Goal: Task Accomplishment & Management: Use online tool/utility

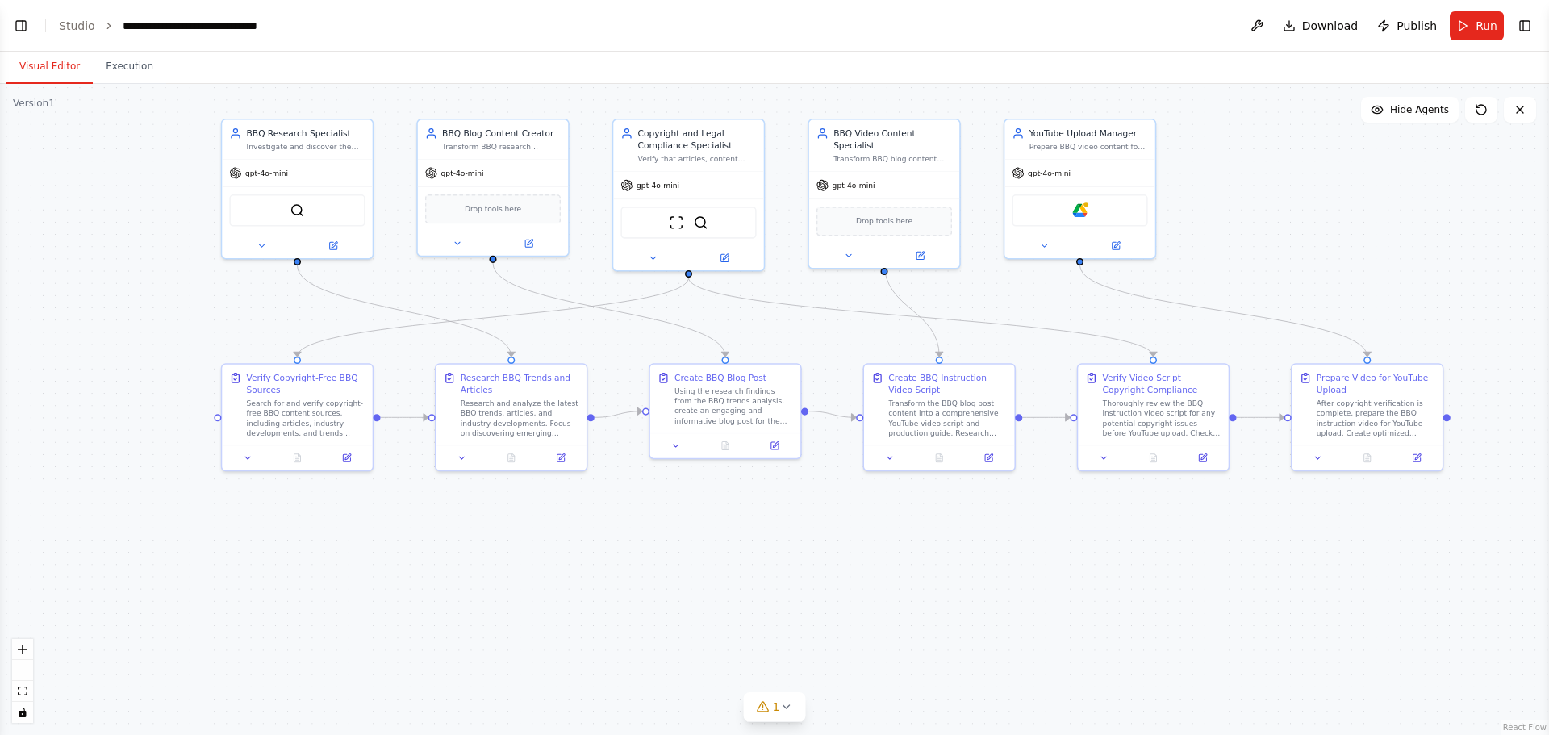
drag, startPoint x: 529, startPoint y: 524, endPoint x: 1103, endPoint y: 573, distance: 575.7
click at [1032, 508] on div ".deletable-edge-delete-btn { width: 20px; height: 20px; border: 0px solid #ffff…" at bounding box center [774, 409] width 1549 height 651
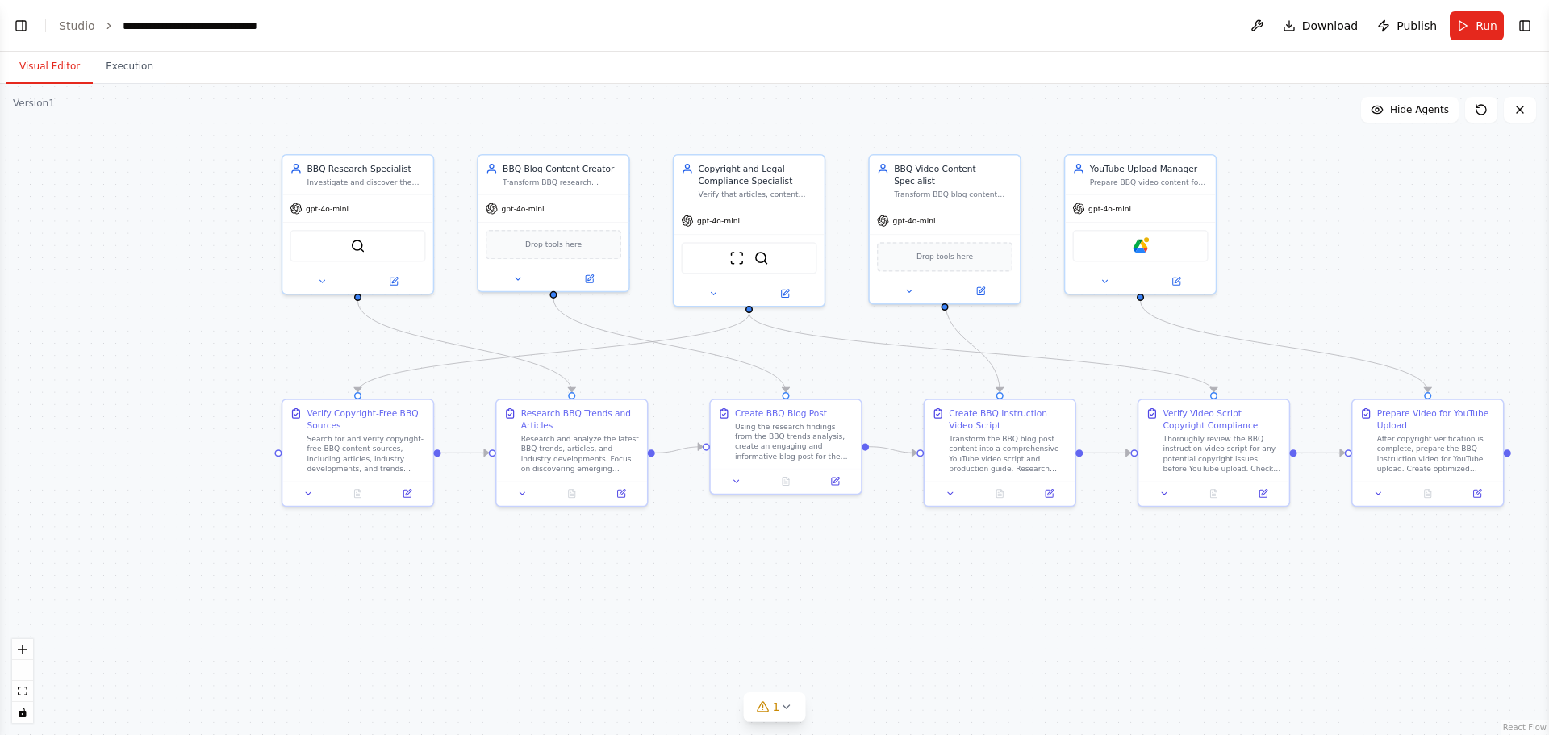
drag, startPoint x: 102, startPoint y: 207, endPoint x: 143, endPoint y: 232, distance: 48.2
click at [143, 232] on div ".deletable-edge-delete-btn { width: 20px; height: 20px; border: 0px solid #ffff…" at bounding box center [774, 409] width 1549 height 651
click at [1032, 31] on button "Run" at bounding box center [1477, 25] width 54 height 29
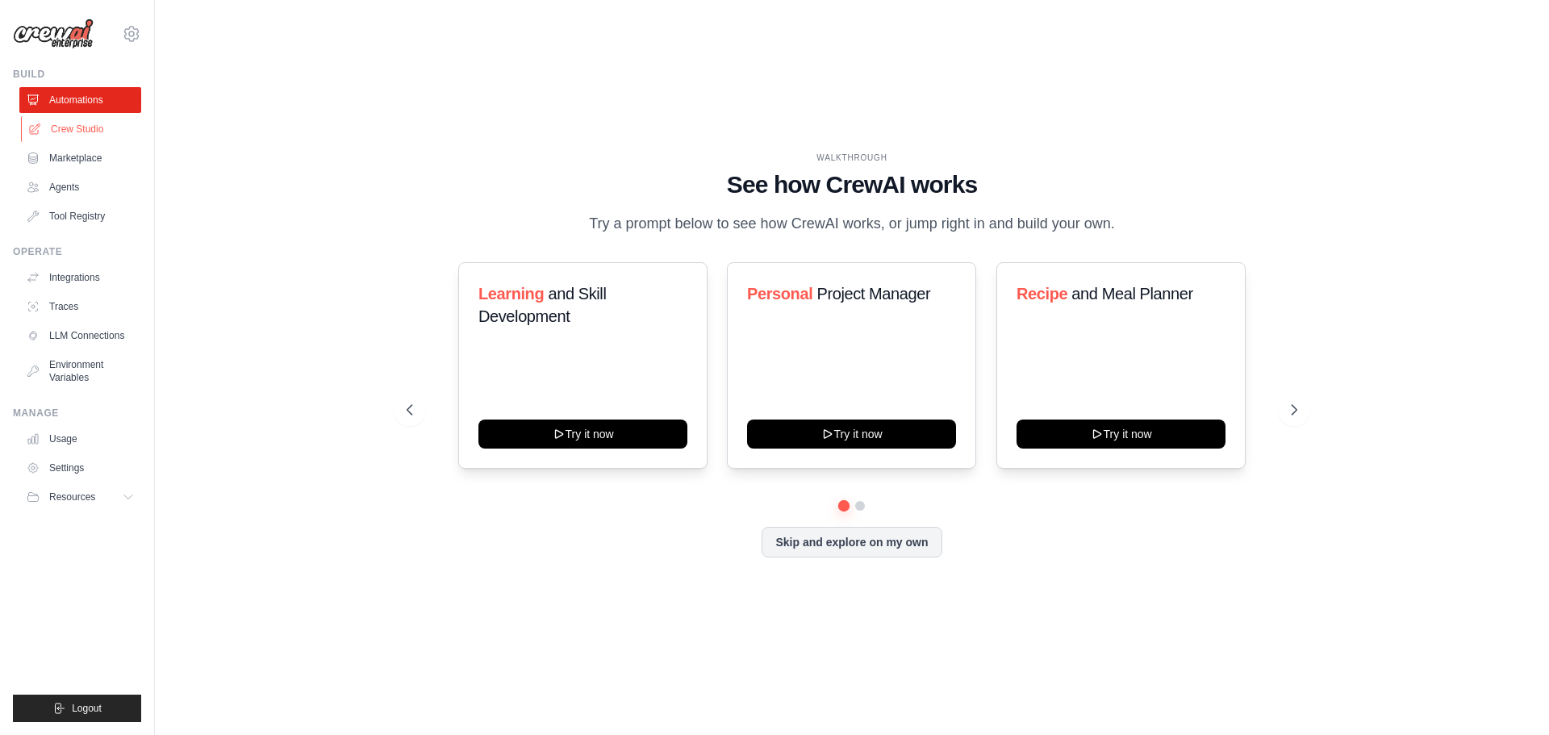
click at [94, 129] on link "Crew Studio" at bounding box center [82, 129] width 122 height 26
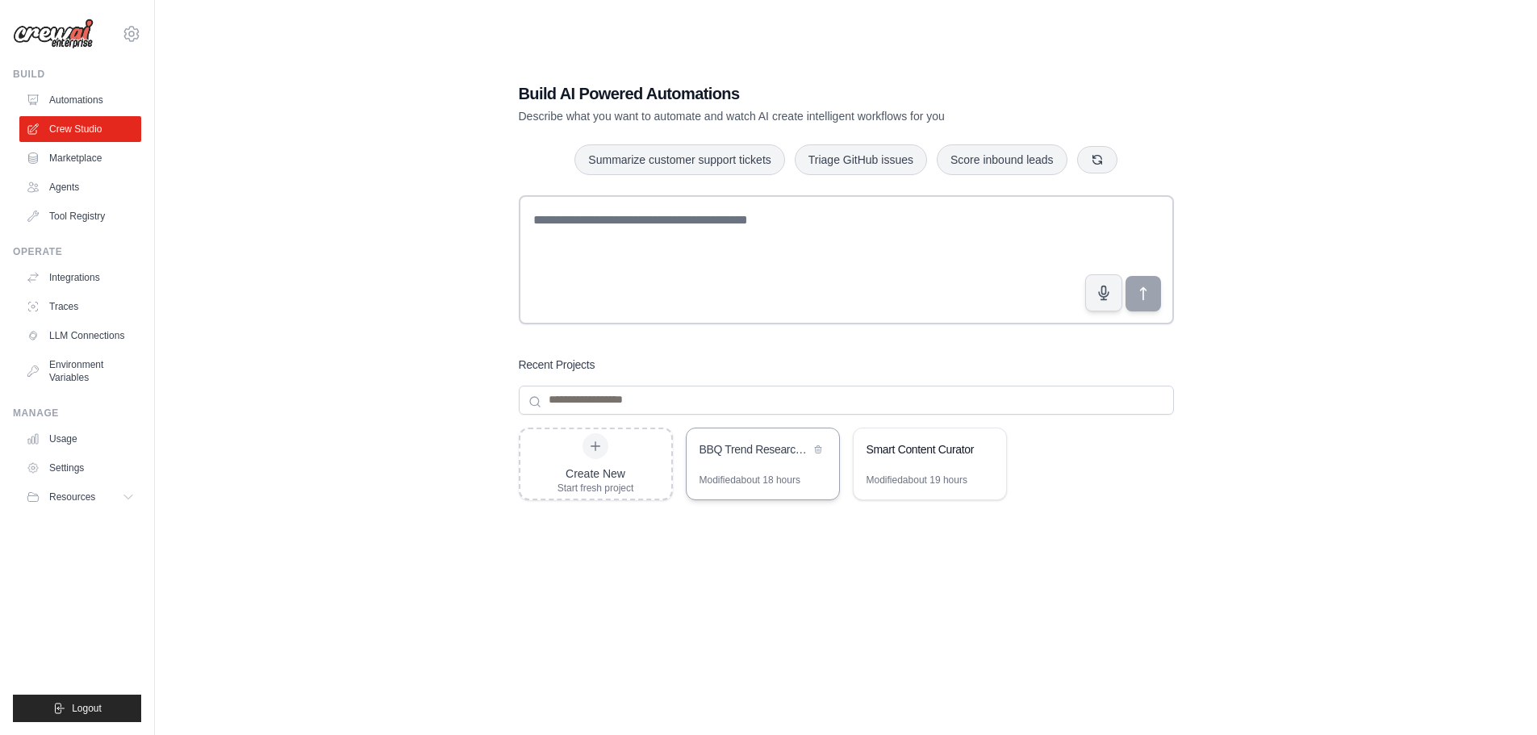
click at [728, 459] on div "BBQ Trend Research & Blog Creator" at bounding box center [755, 450] width 111 height 19
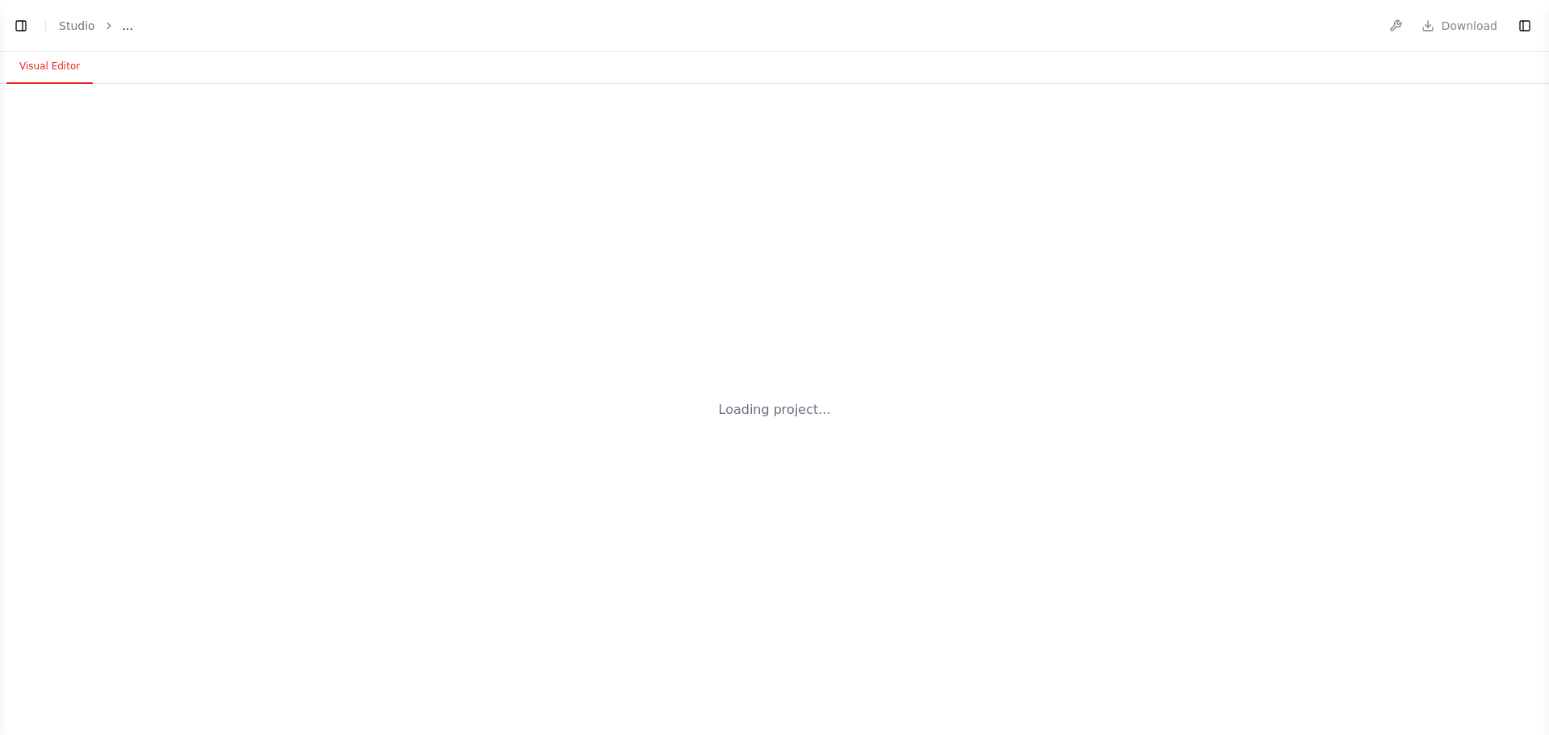
select select "****"
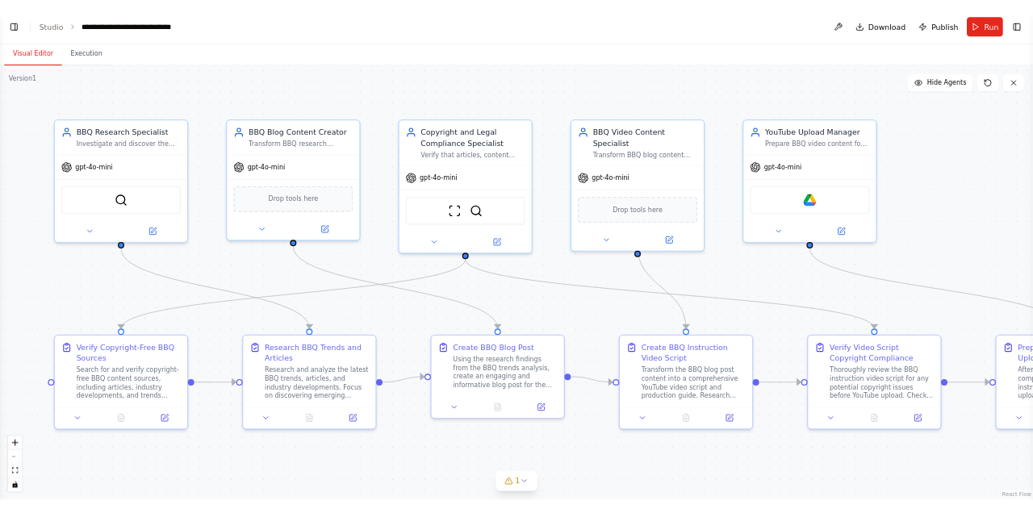
scroll to position [6443, 0]
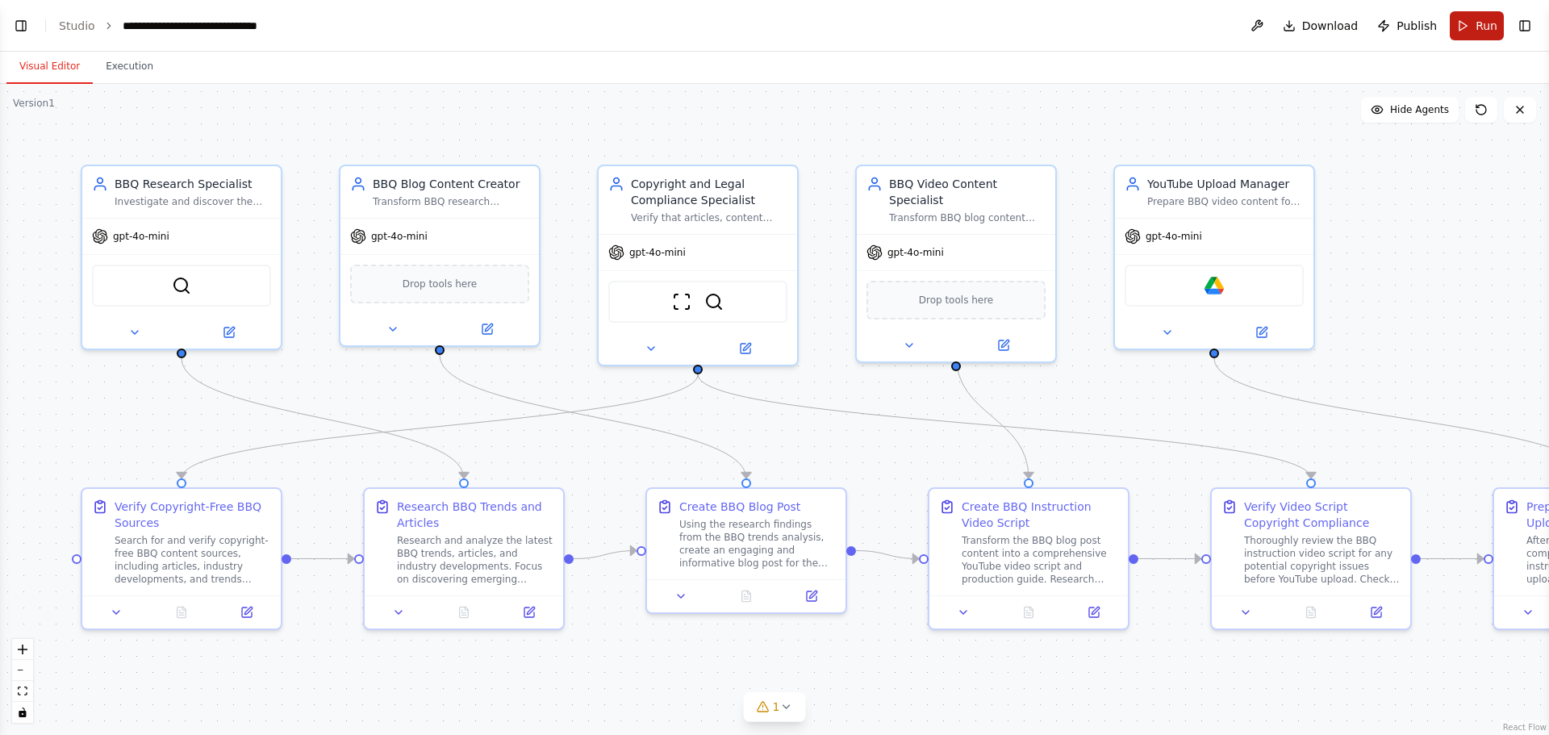
click at [1476, 28] on button "Run" at bounding box center [1477, 25] width 54 height 29
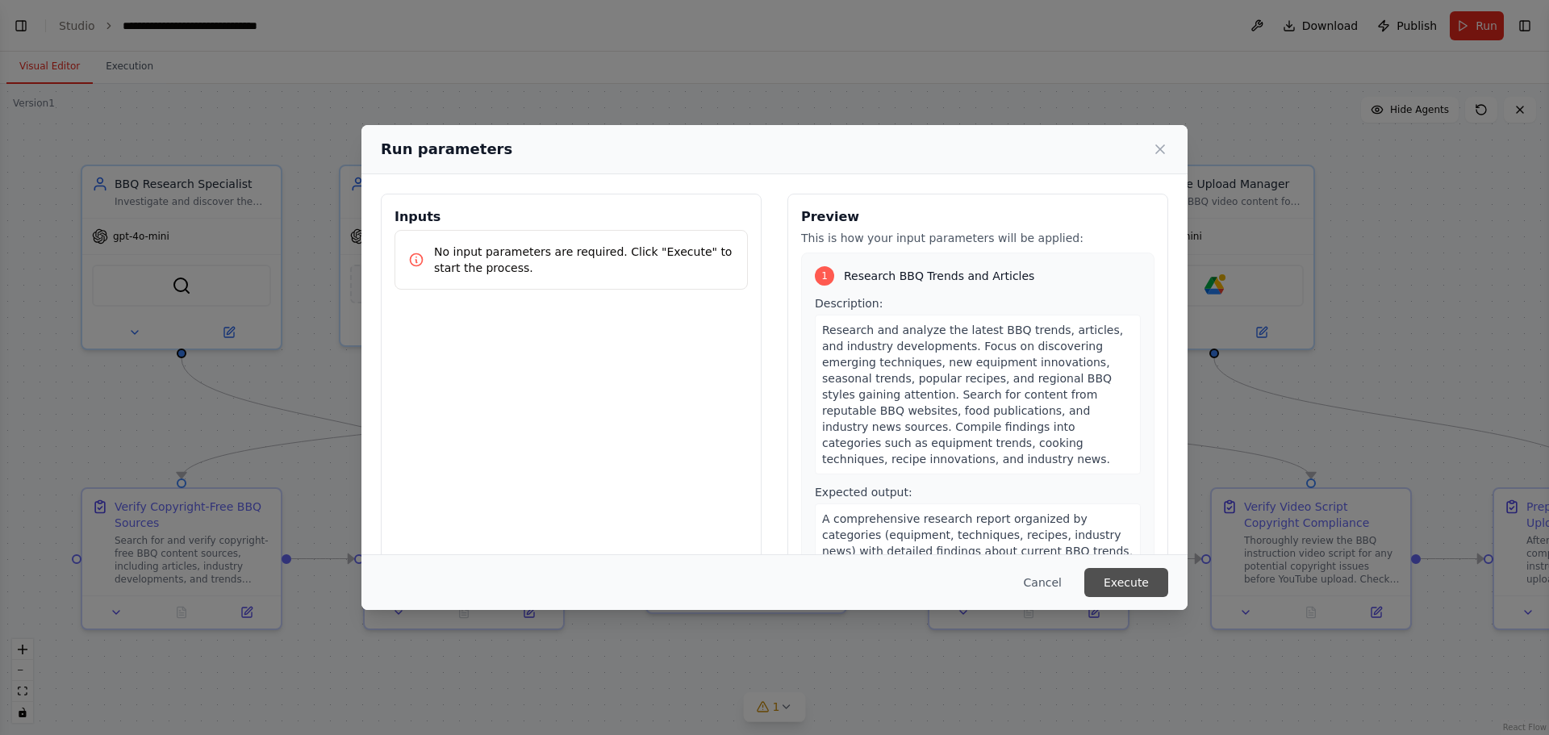
click at [1148, 580] on button "Execute" at bounding box center [1126, 582] width 84 height 29
